Goal: Task Accomplishment & Management: Use online tool/utility

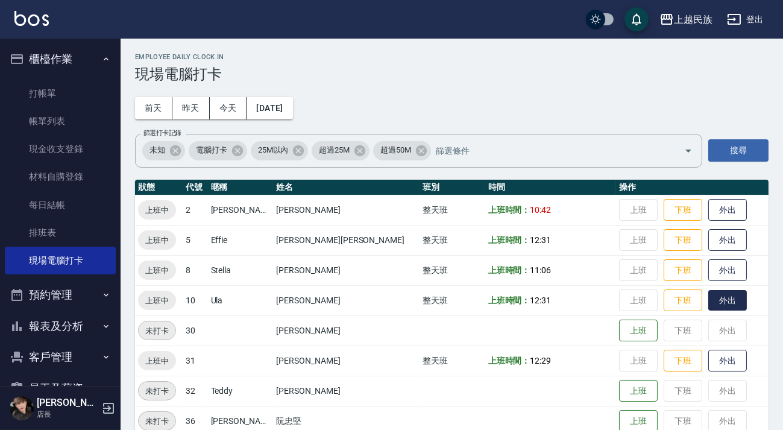
click at [708, 306] on button "外出" at bounding box center [727, 300] width 39 height 21
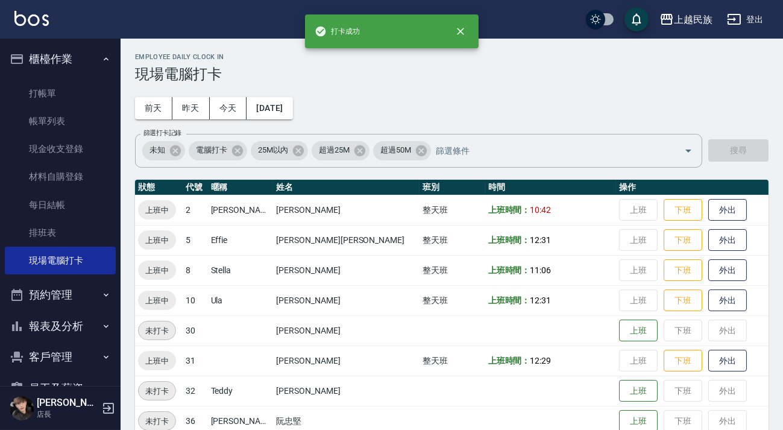
click at [529, 307] on td "上班時間： 12:31" at bounding box center [550, 300] width 131 height 30
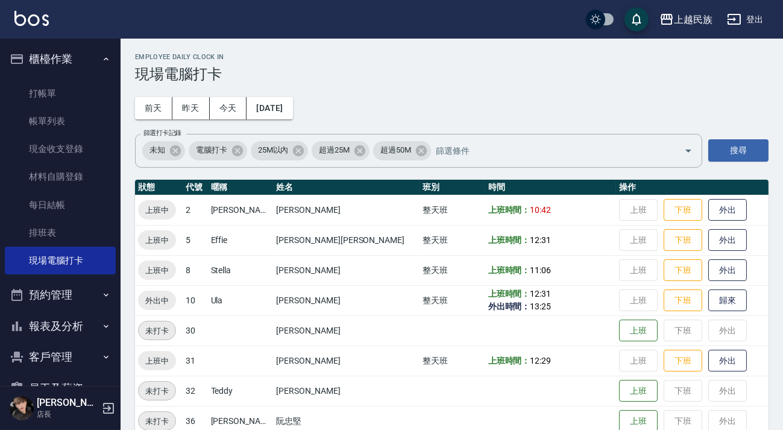
scroll to position [63, 0]
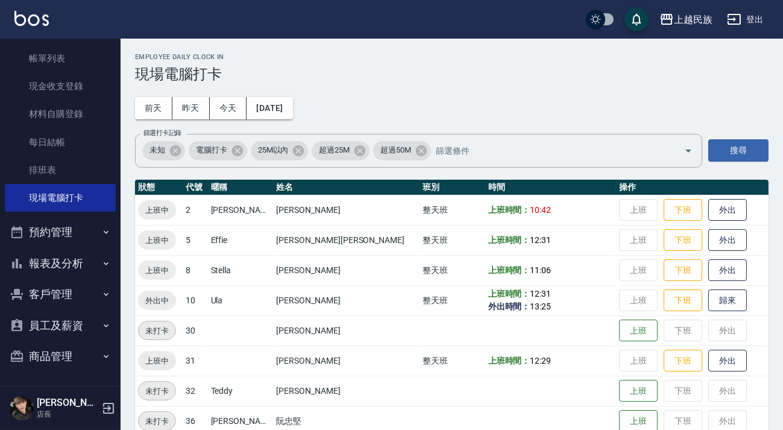
click at [39, 283] on button "客戶管理" at bounding box center [60, 293] width 111 height 31
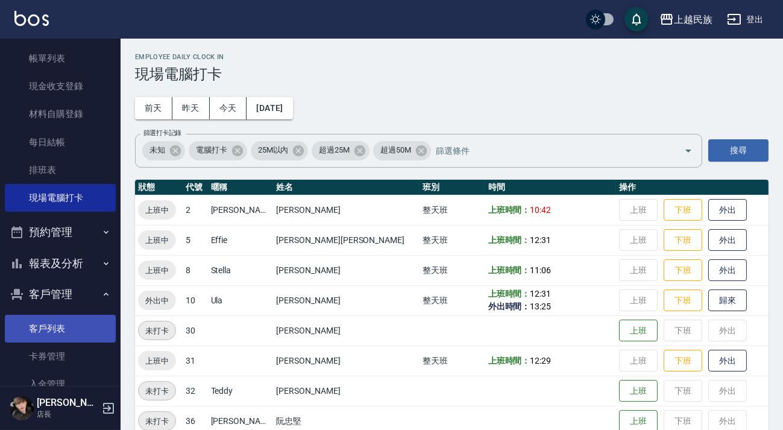
click at [75, 327] on link "客戶列表" at bounding box center [60, 329] width 111 height 28
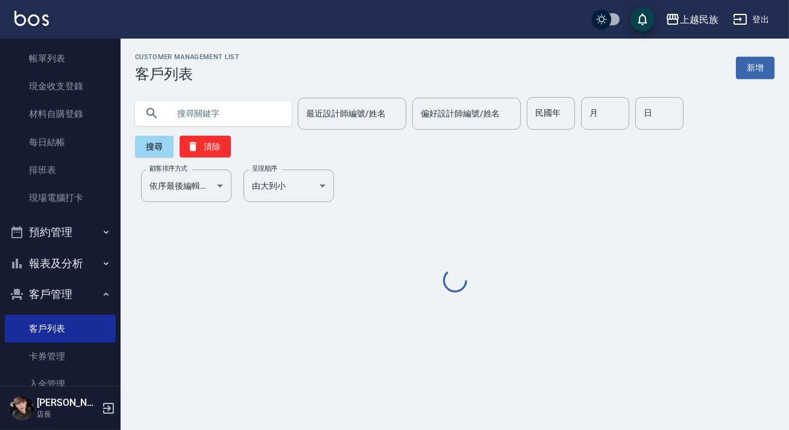
click at [241, 117] on input "text" at bounding box center [225, 113] width 113 height 33
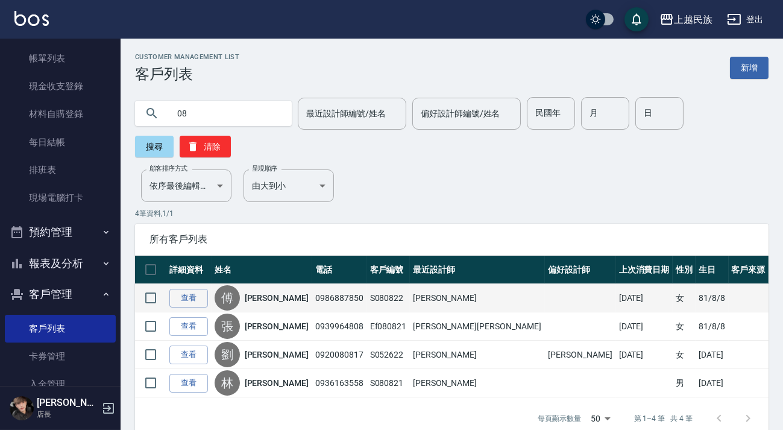
type input "0"
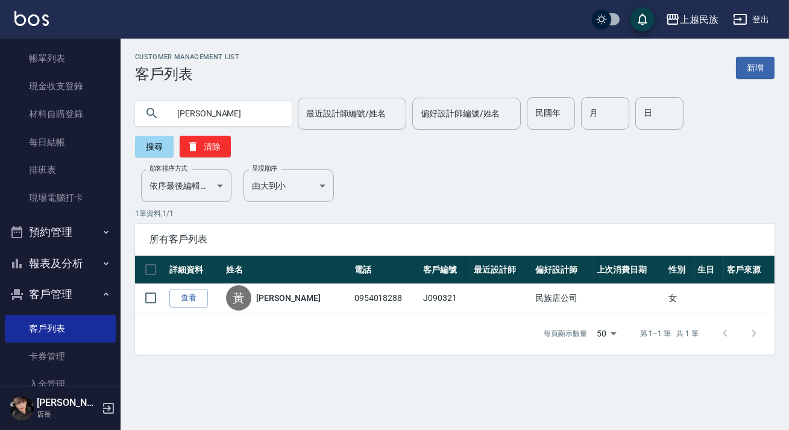
type input "黃"
click at [241, 109] on input "text" at bounding box center [225, 113] width 113 height 33
click at [248, 93] on div "最近設計師編號/姓名 最近設計師編號/姓名 偏好設計師編號/姓名 偏好設計師編號/姓名 民國年 民國年 月 月 日 日 搜尋 清除" at bounding box center [448, 120] width 654 height 75
click at [27, 15] on img at bounding box center [31, 18] width 34 height 15
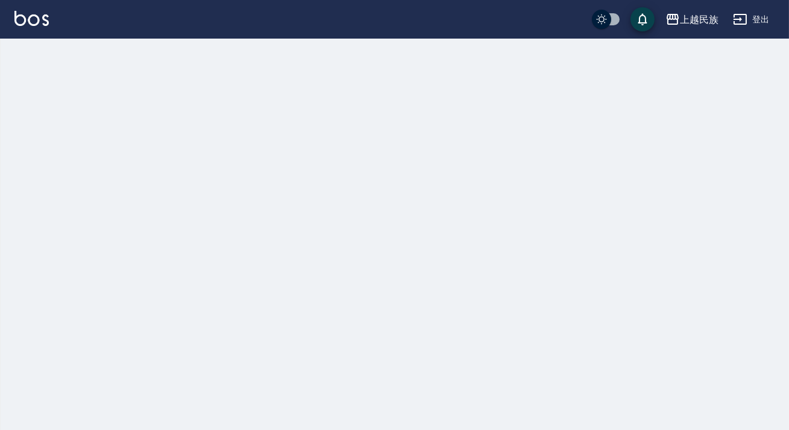
click at [209, 116] on div at bounding box center [394, 215] width 789 height 430
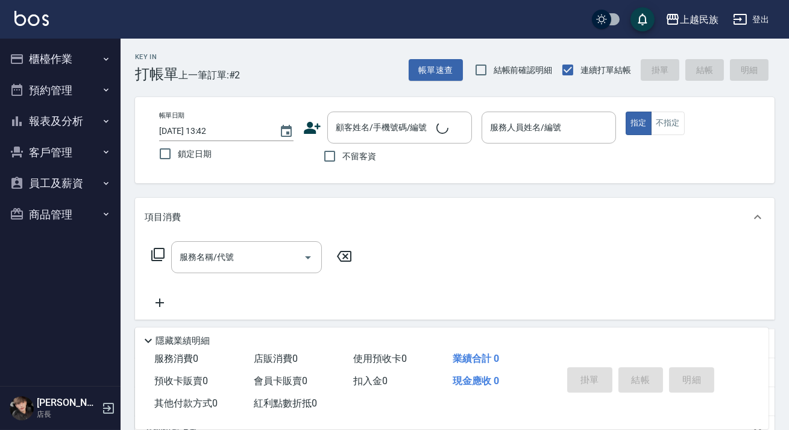
click at [210, 110] on div "帳單日期 [DATE] 13:42 鎖定日期 顧客姓名/手機號碼/編號 顧客姓名/手機號碼/編號 不留客資 服務人員姓名/編號 服務人員姓名/編號 指定 不指定" at bounding box center [455, 140] width 640 height 86
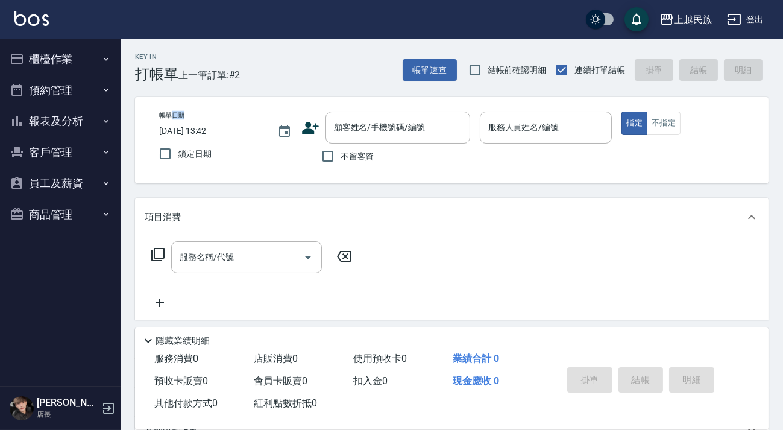
click at [211, 115] on div "帳單日期 [DATE] 13:42" at bounding box center [225, 127] width 133 height 30
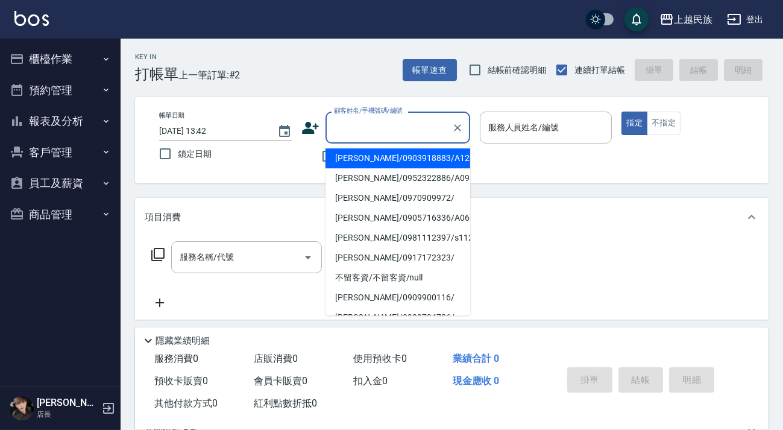
click at [367, 127] on div "顧客姓名/手機號碼/編號 顧客姓名/手機號碼/編號" at bounding box center [397, 128] width 145 height 32
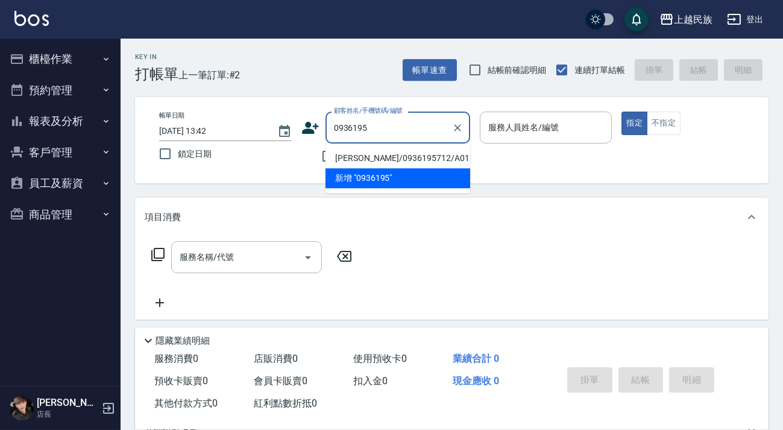
click at [383, 157] on li "[PERSON_NAME]/0936195712/A012921" at bounding box center [397, 158] width 145 height 20
type input "[PERSON_NAME]/0936195712/A012921"
